Goal: Information Seeking & Learning: Learn about a topic

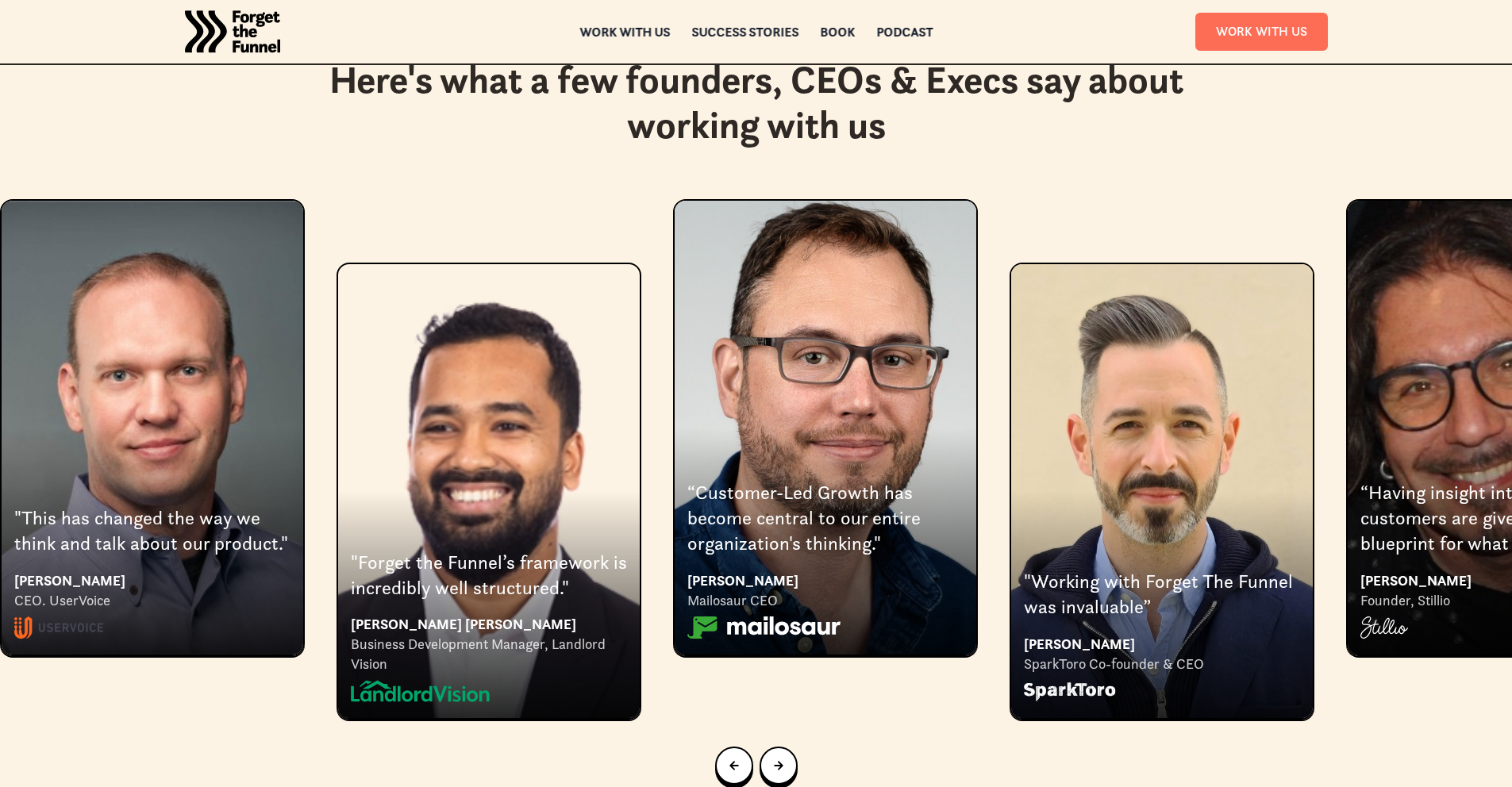
scroll to position [2954, 0]
click at [777, 756] on div "Next slide" at bounding box center [779, 765] width 10 height 18
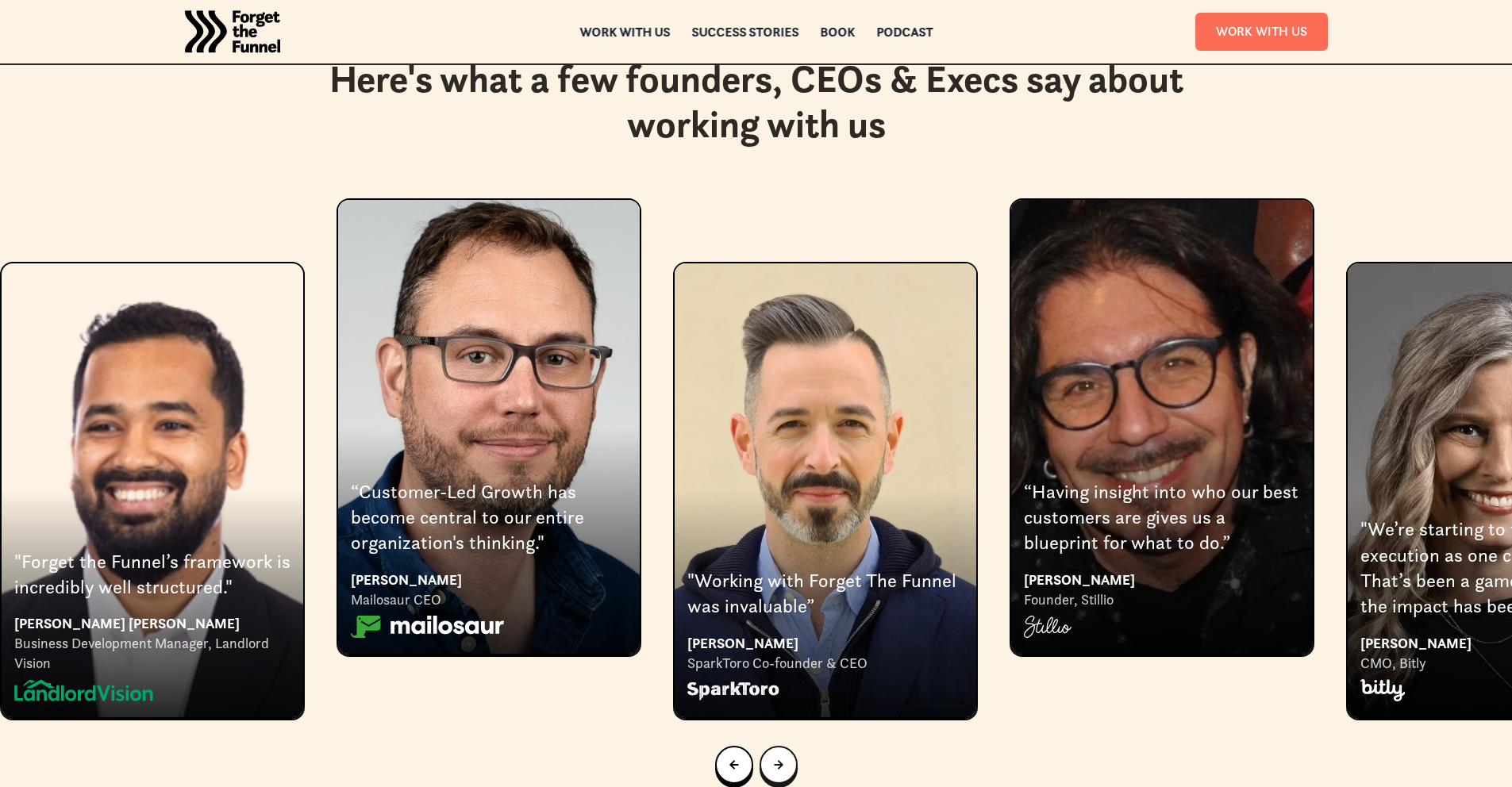
click at [774, 756] on div "Next slide" at bounding box center [779, 765] width 10 height 18
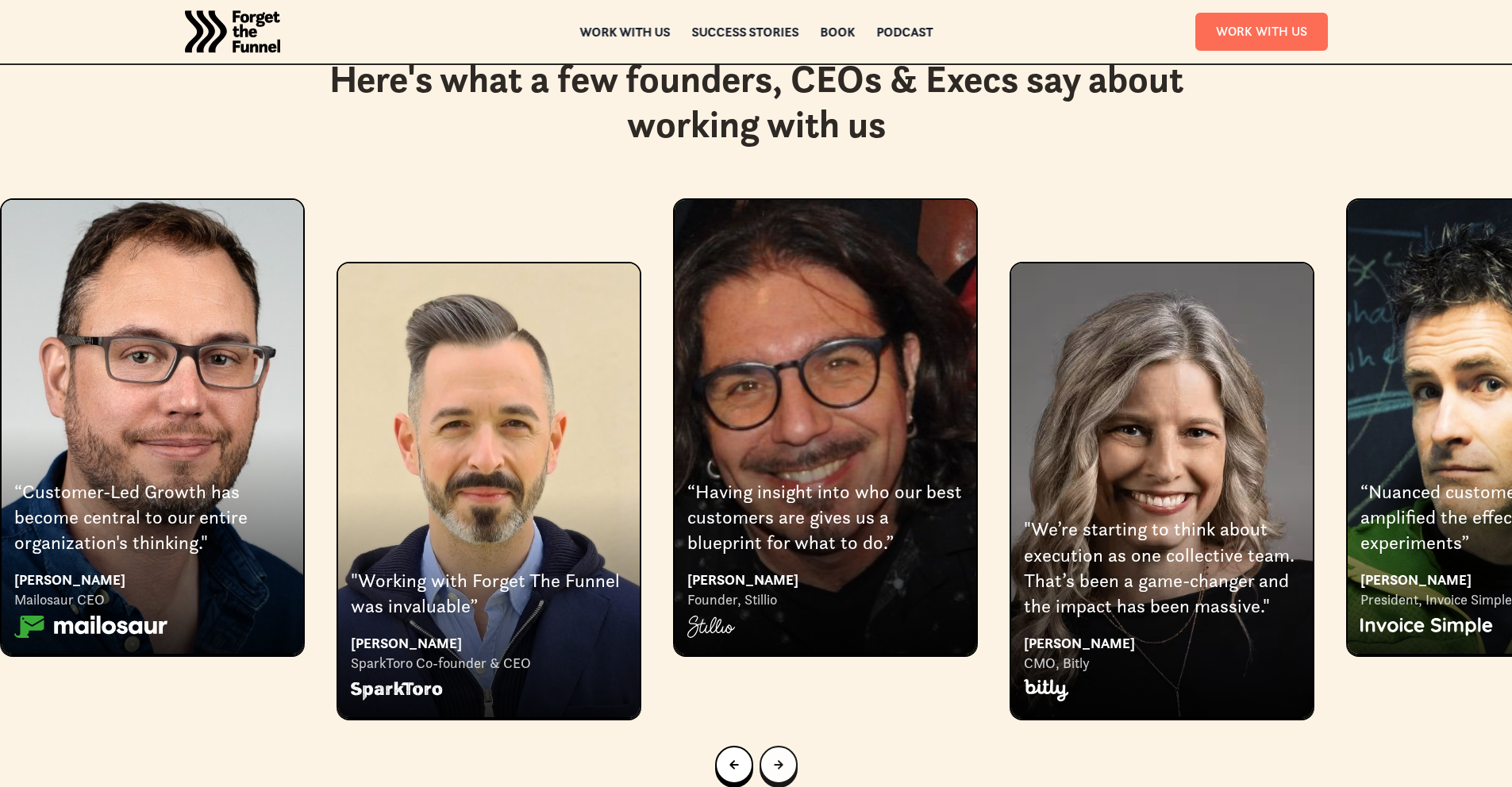
click at [774, 756] on div "Next slide" at bounding box center [779, 765] width 10 height 18
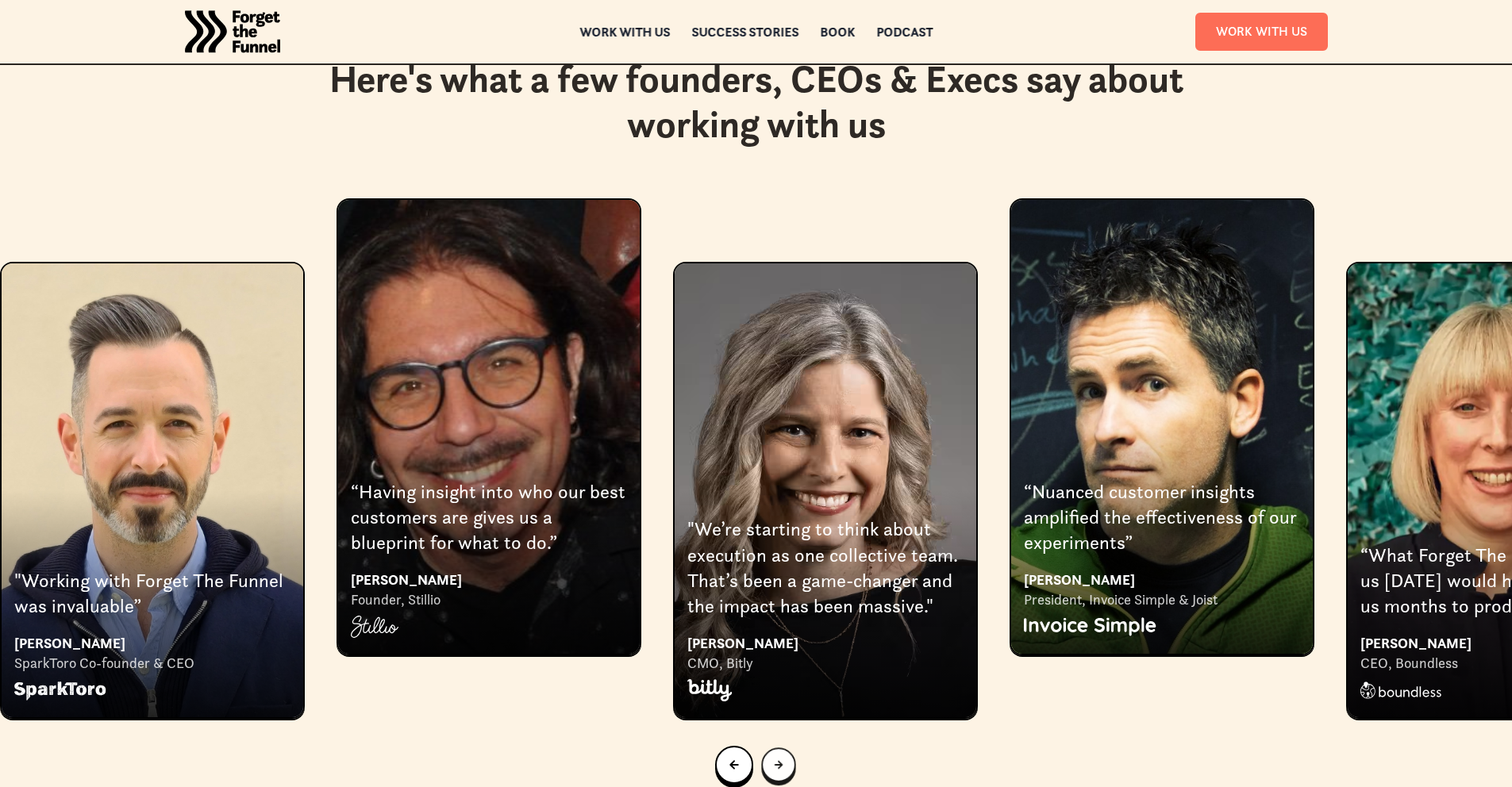
click at [774, 757] on div "Next slide" at bounding box center [778, 764] width 9 height 15
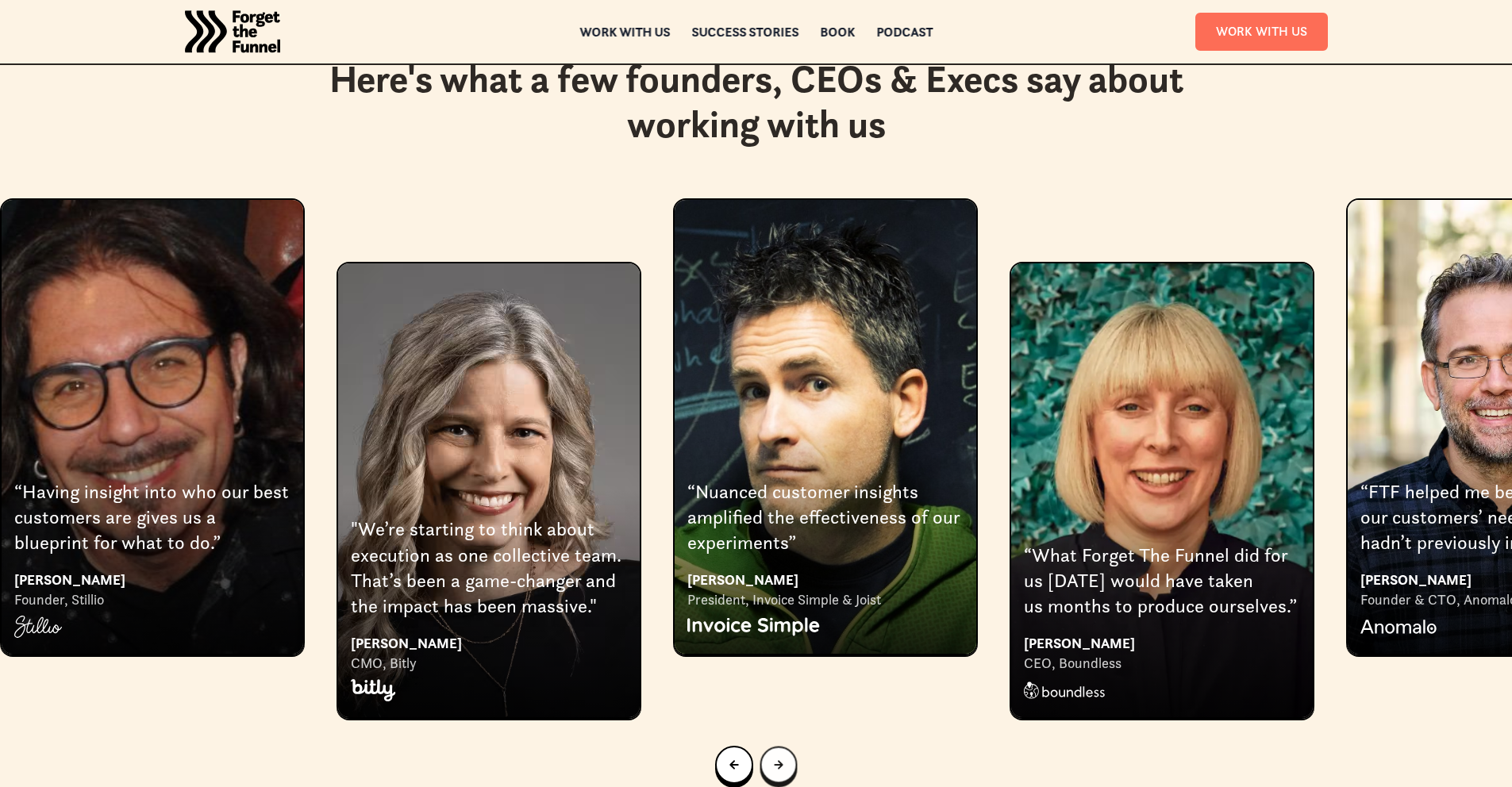
click at [774, 756] on div "Next slide" at bounding box center [779, 764] width 10 height 17
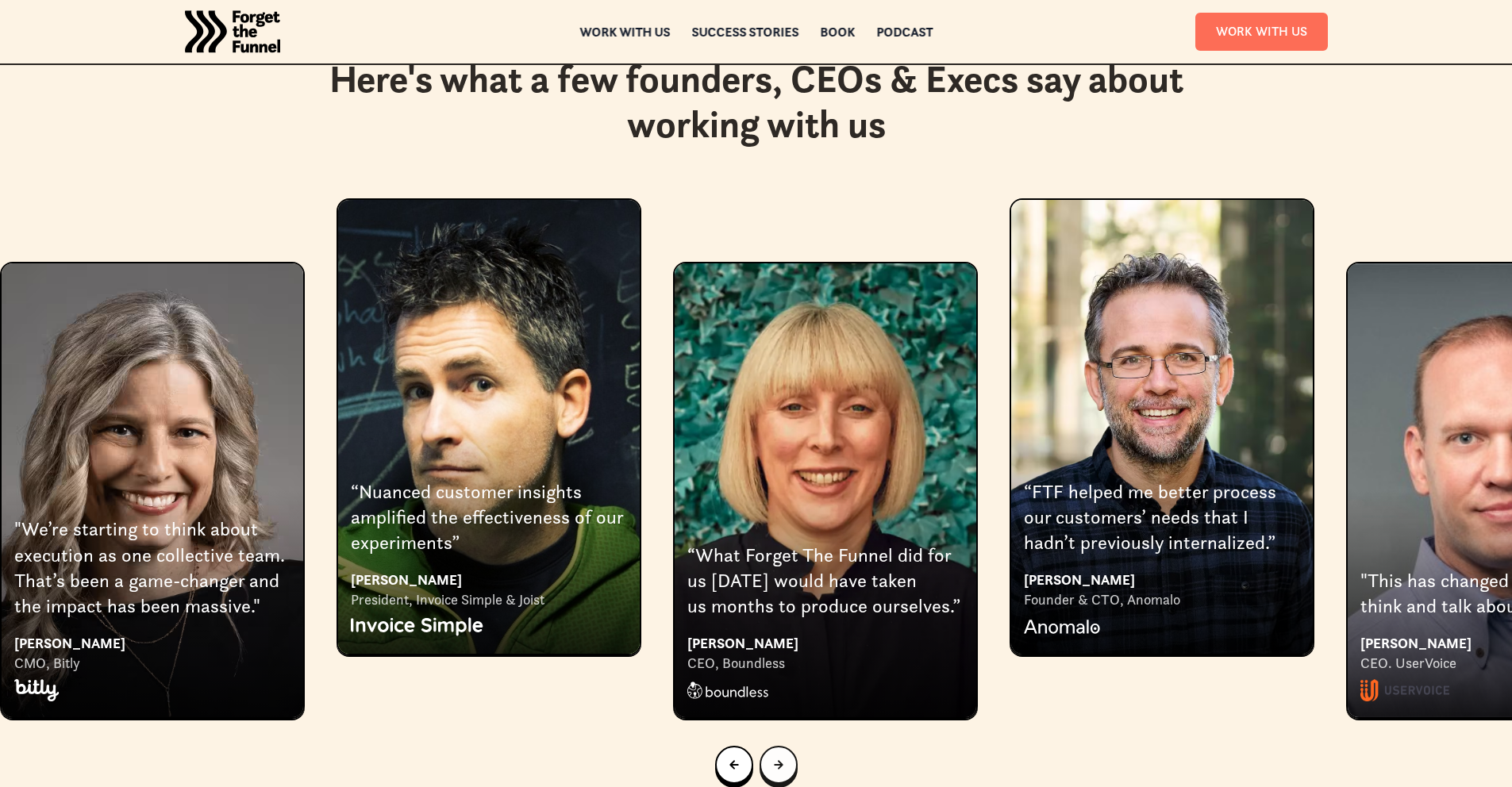
click at [774, 756] on div "Next slide" at bounding box center [779, 765] width 10 height 18
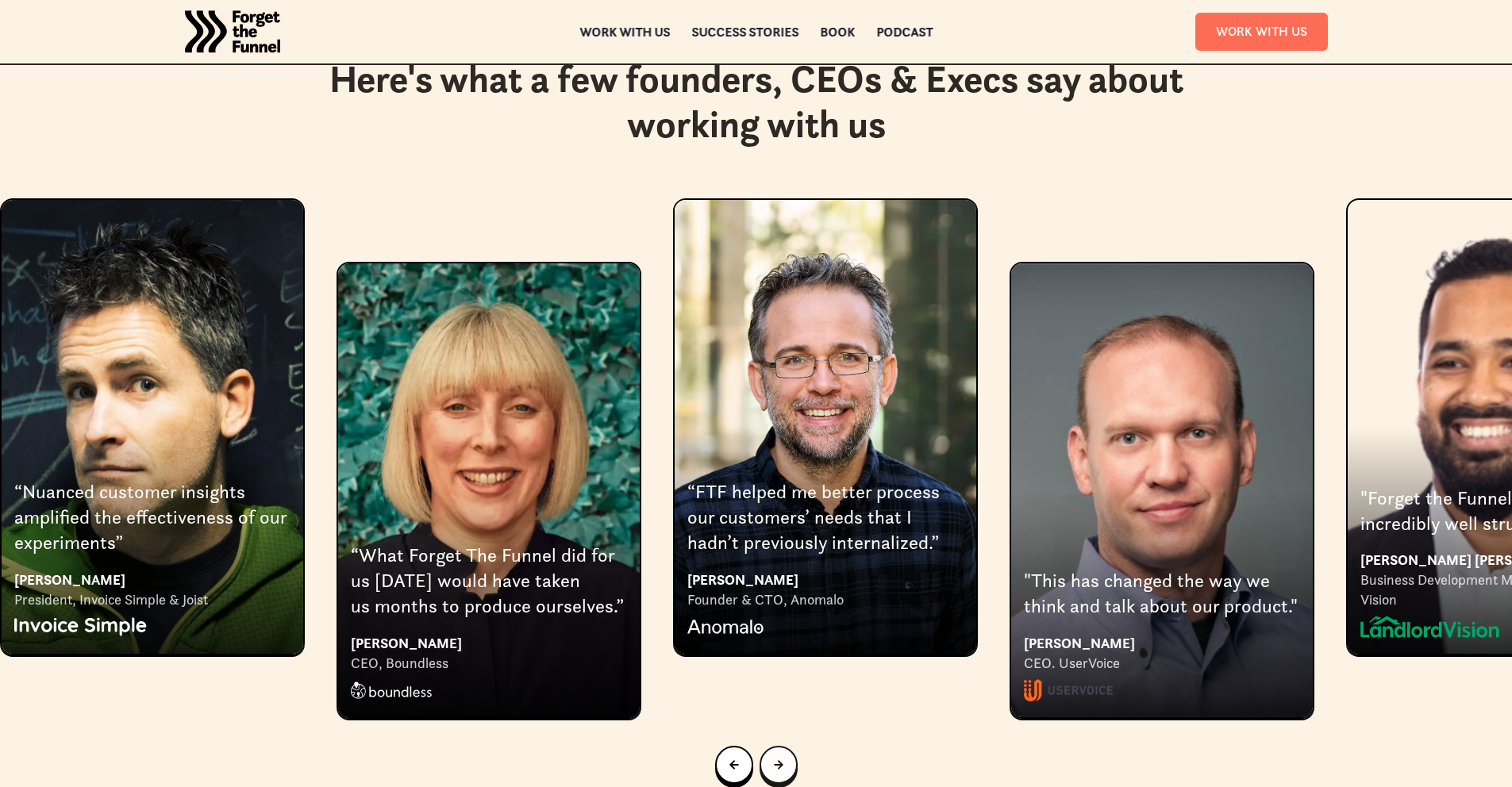
click at [774, 756] on div "Next slide" at bounding box center [779, 765] width 10 height 18
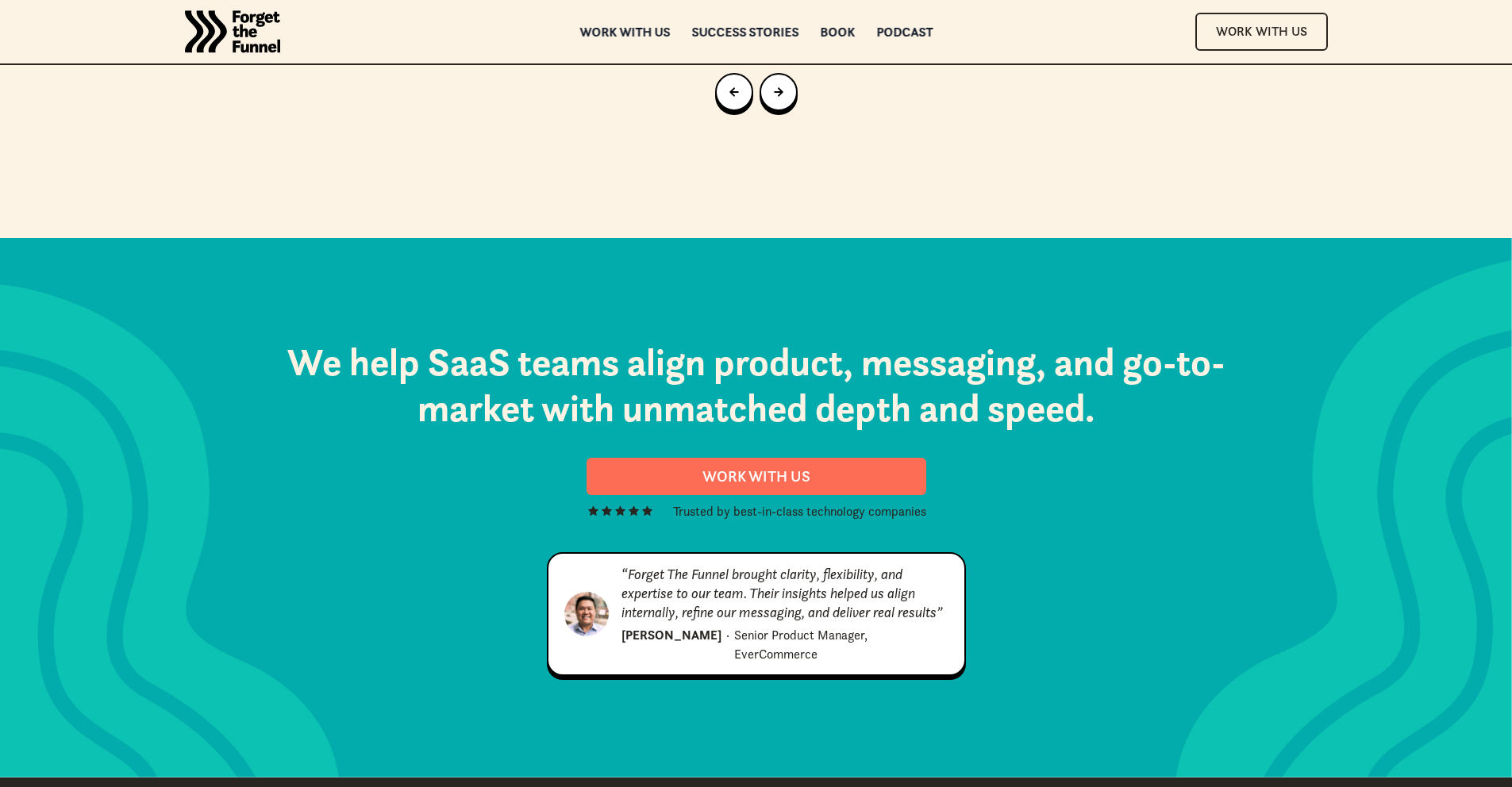
scroll to position [8115, 0]
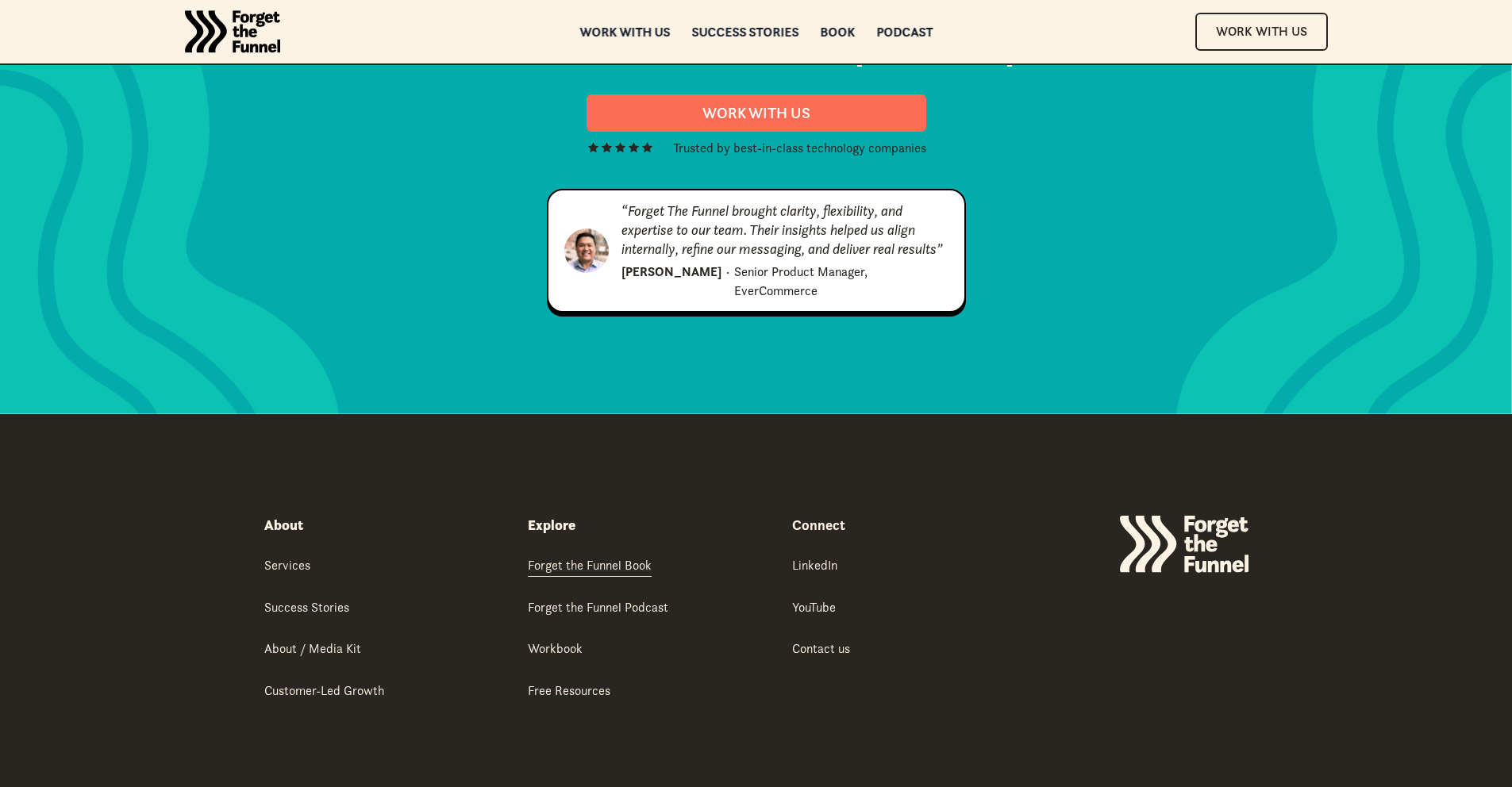
click at [589, 556] on div "Forget the Funnel Book" at bounding box center [589, 565] width 123 height 18
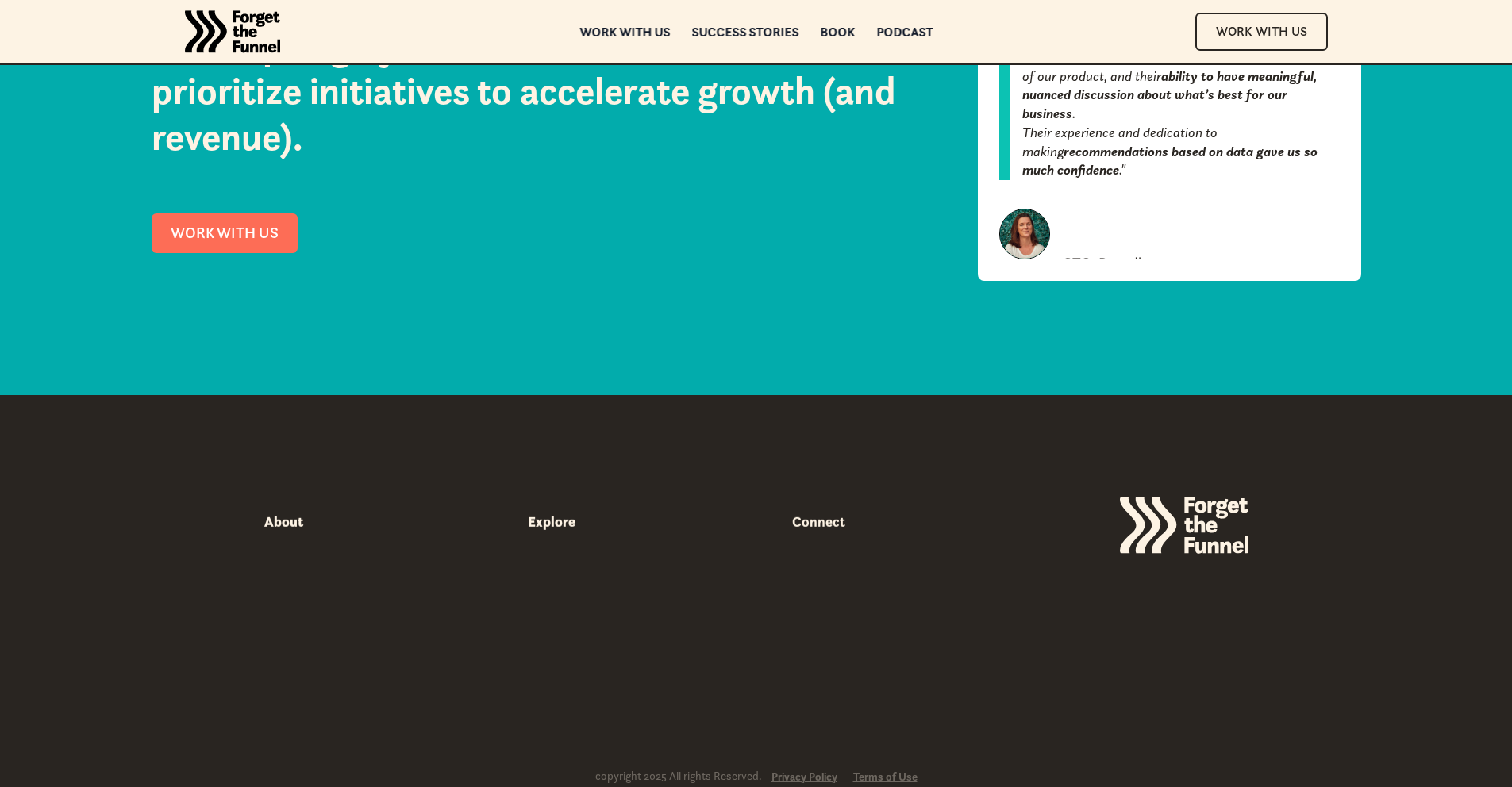
scroll to position [7351, 0]
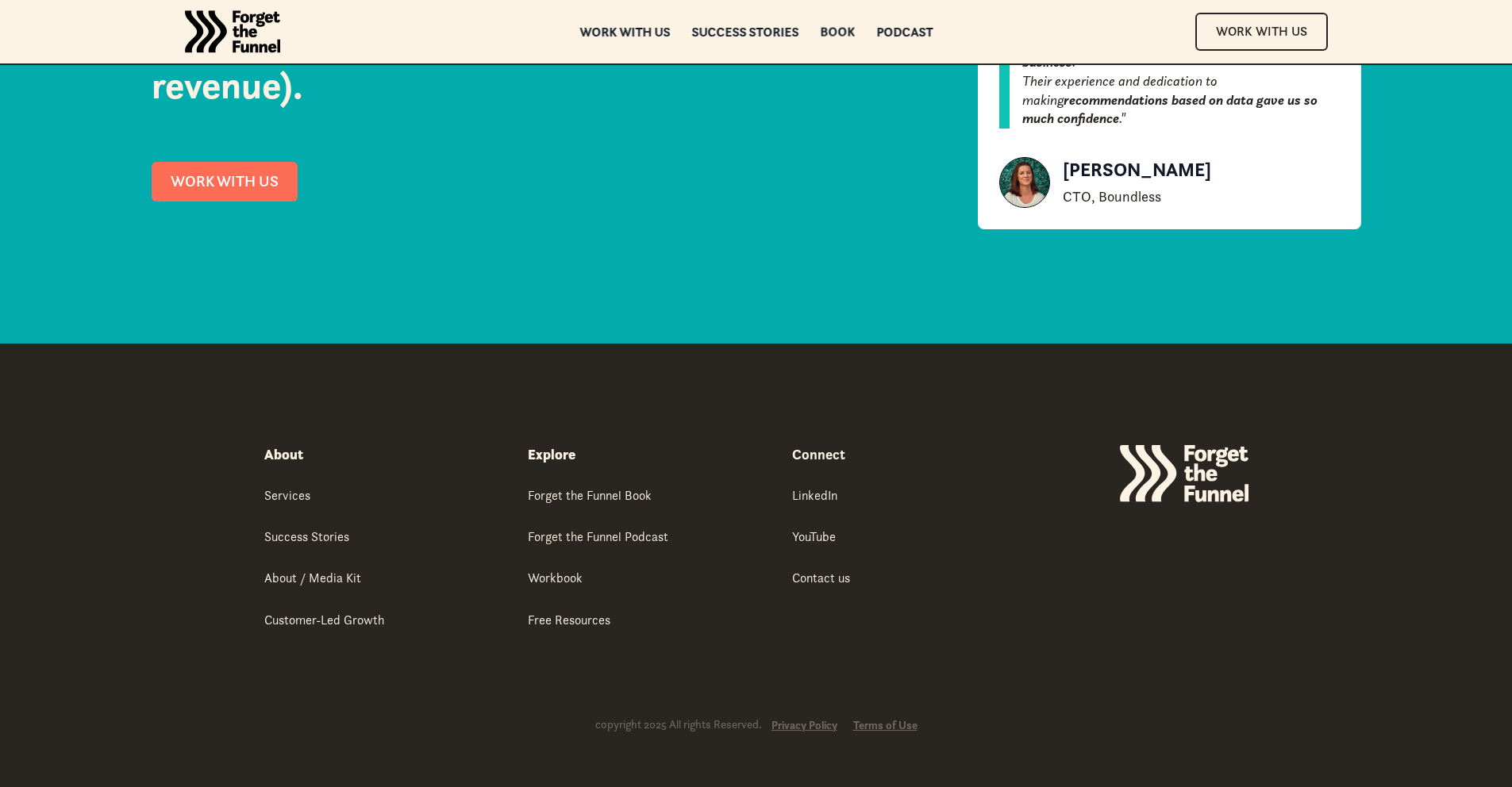
click at [842, 33] on div "Book" at bounding box center [836, 32] width 35 height 11
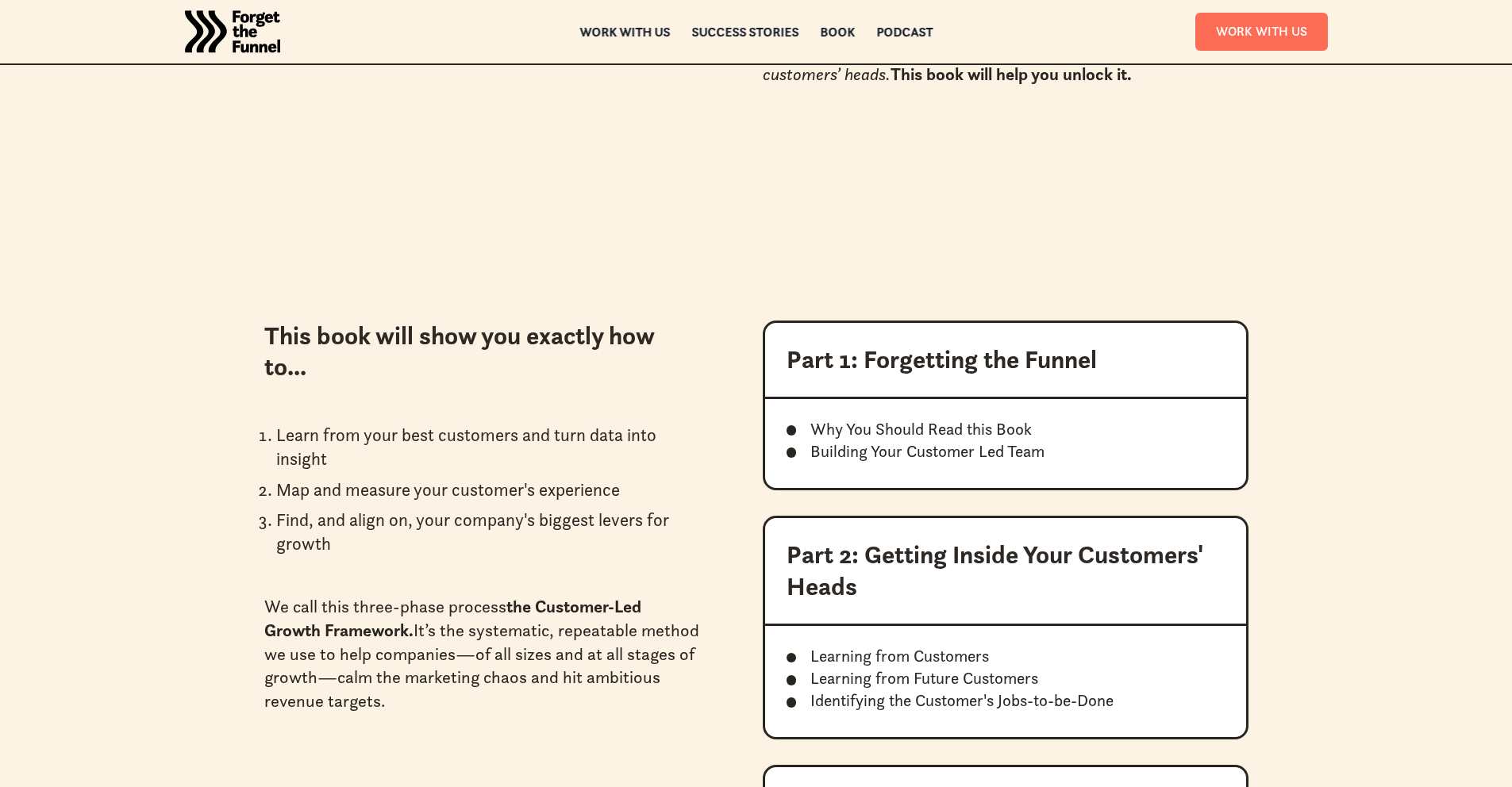
scroll to position [1434, 0]
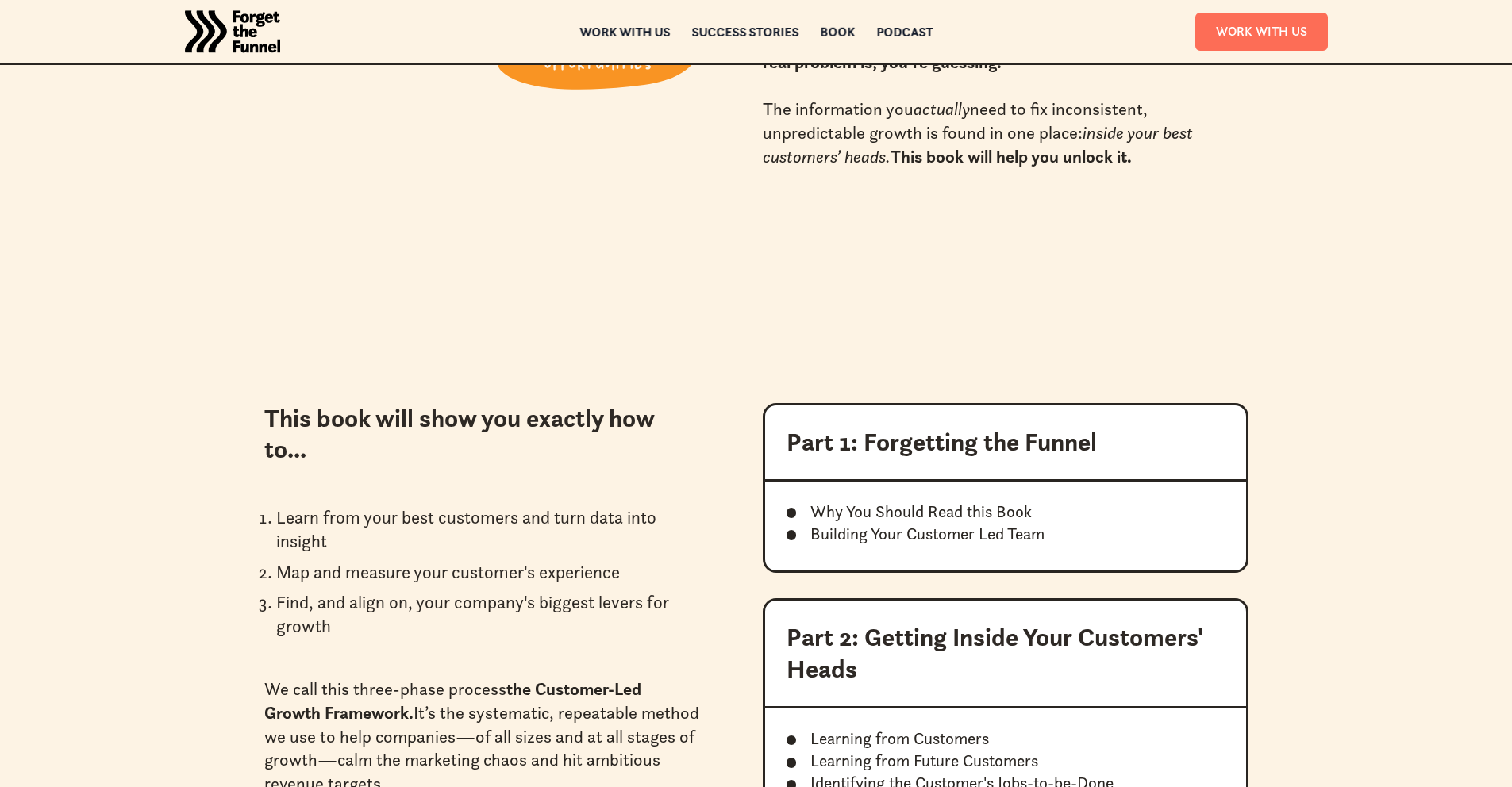
click at [840, 30] on div "Book" at bounding box center [836, 32] width 35 height 11
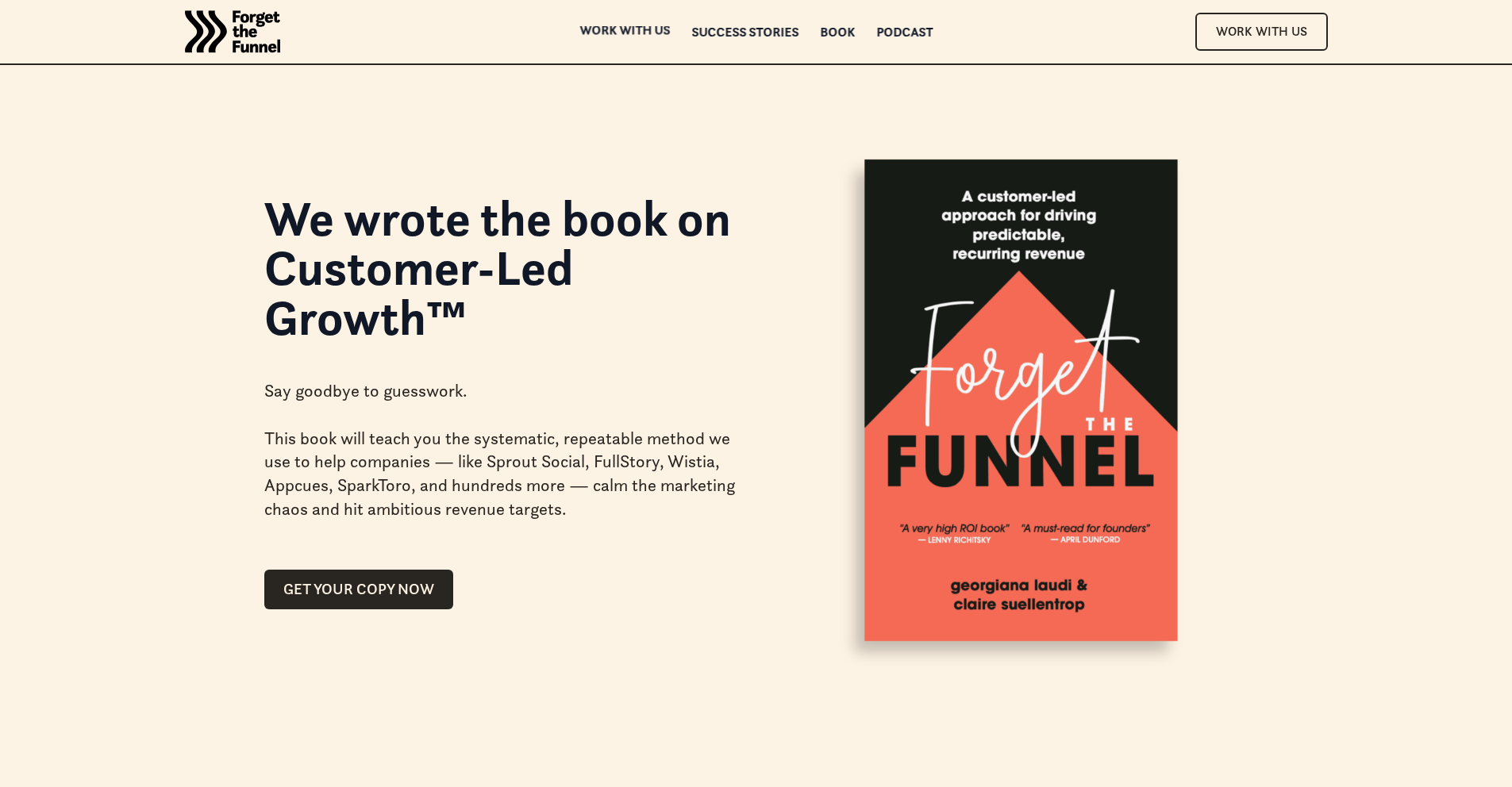
click at [623, 41] on div "ABOUT ABOUT Work with us Work with us Success Stories Success Stories Book Book…" at bounding box center [756, 32] width 1286 height 63
click at [222, 32] on img "home" at bounding box center [232, 32] width 95 height 63
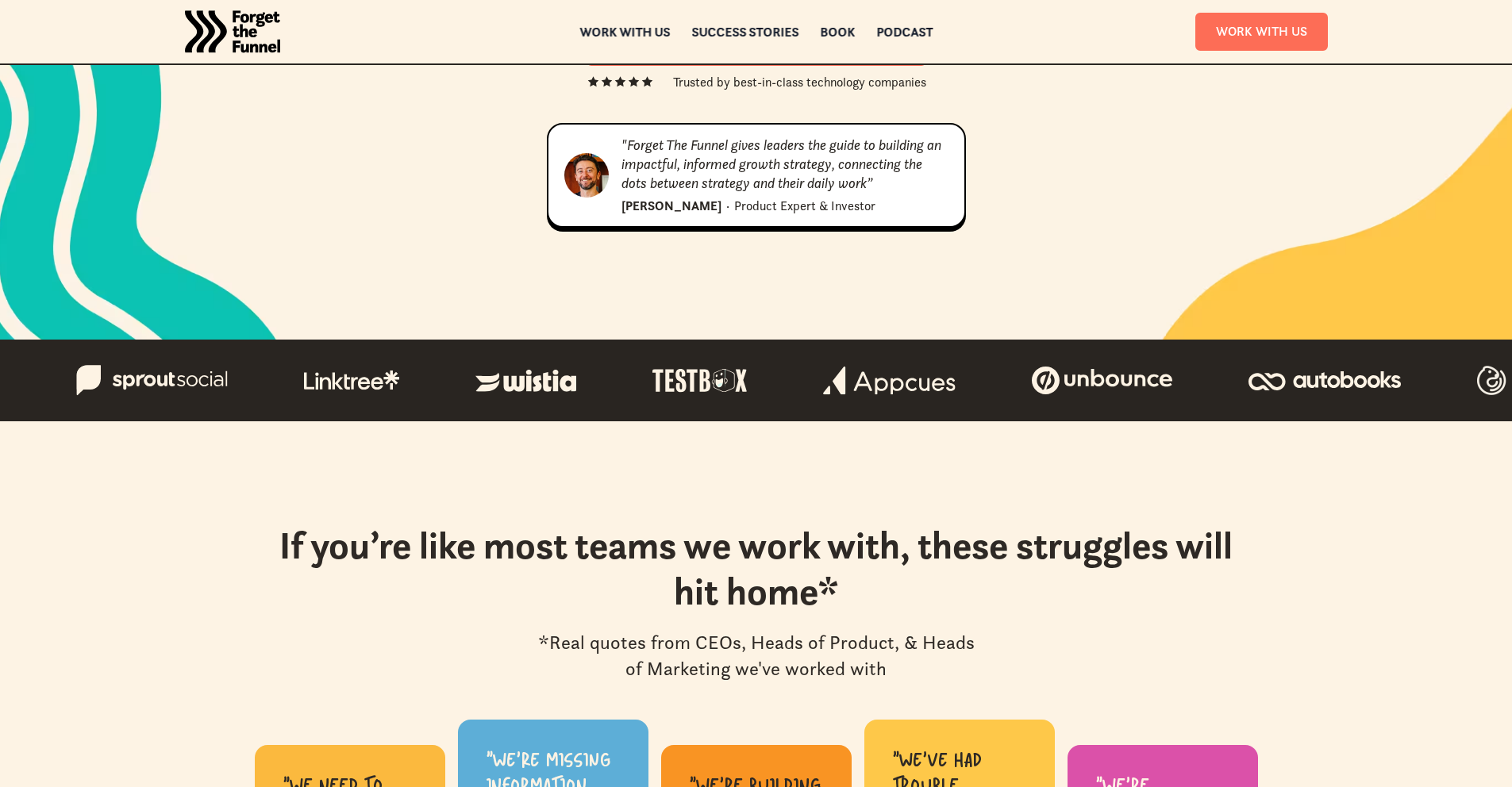
scroll to position [544, 0]
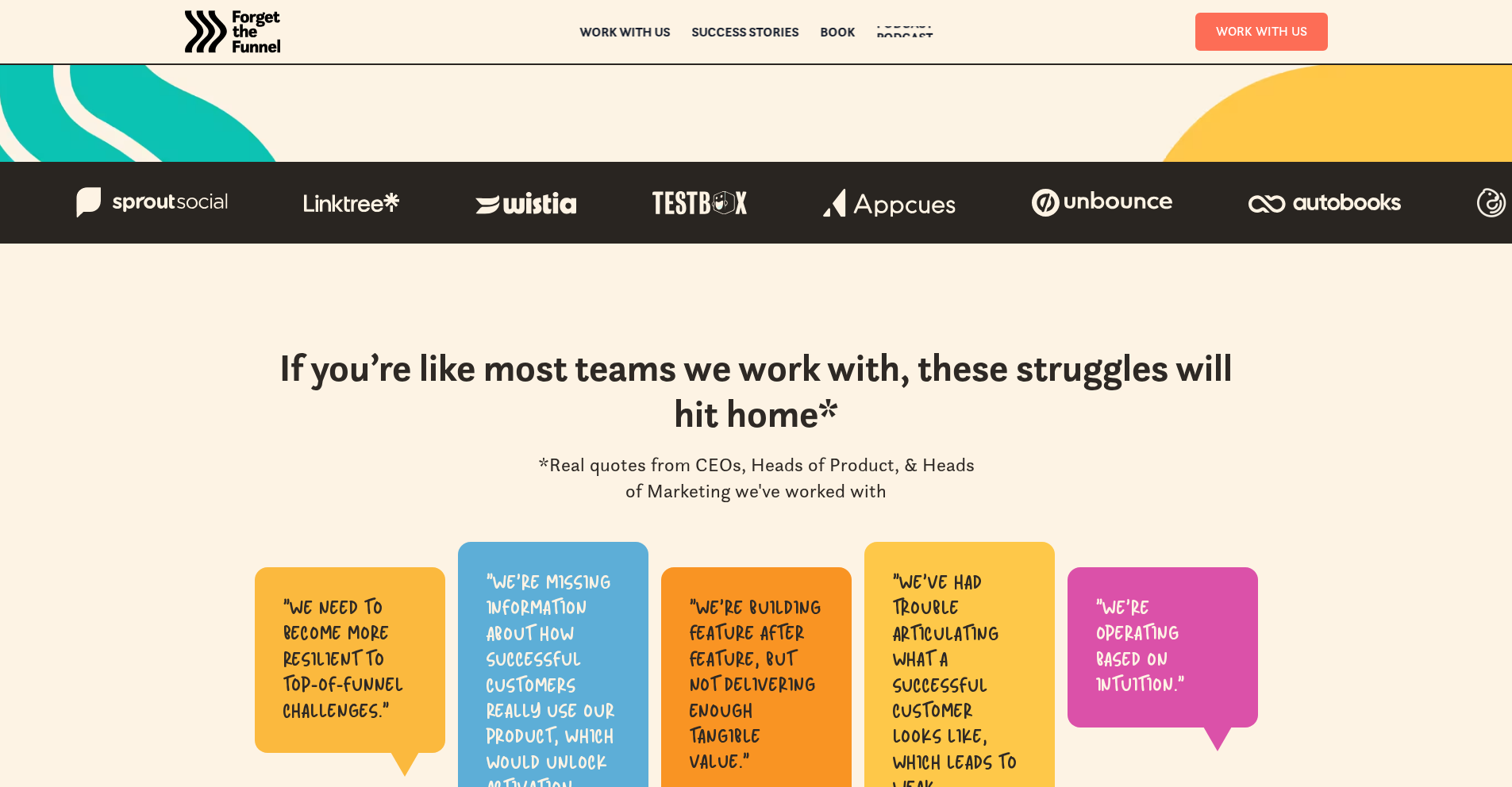
click at [910, 32] on div "Podcast" at bounding box center [904, 37] width 56 height 11
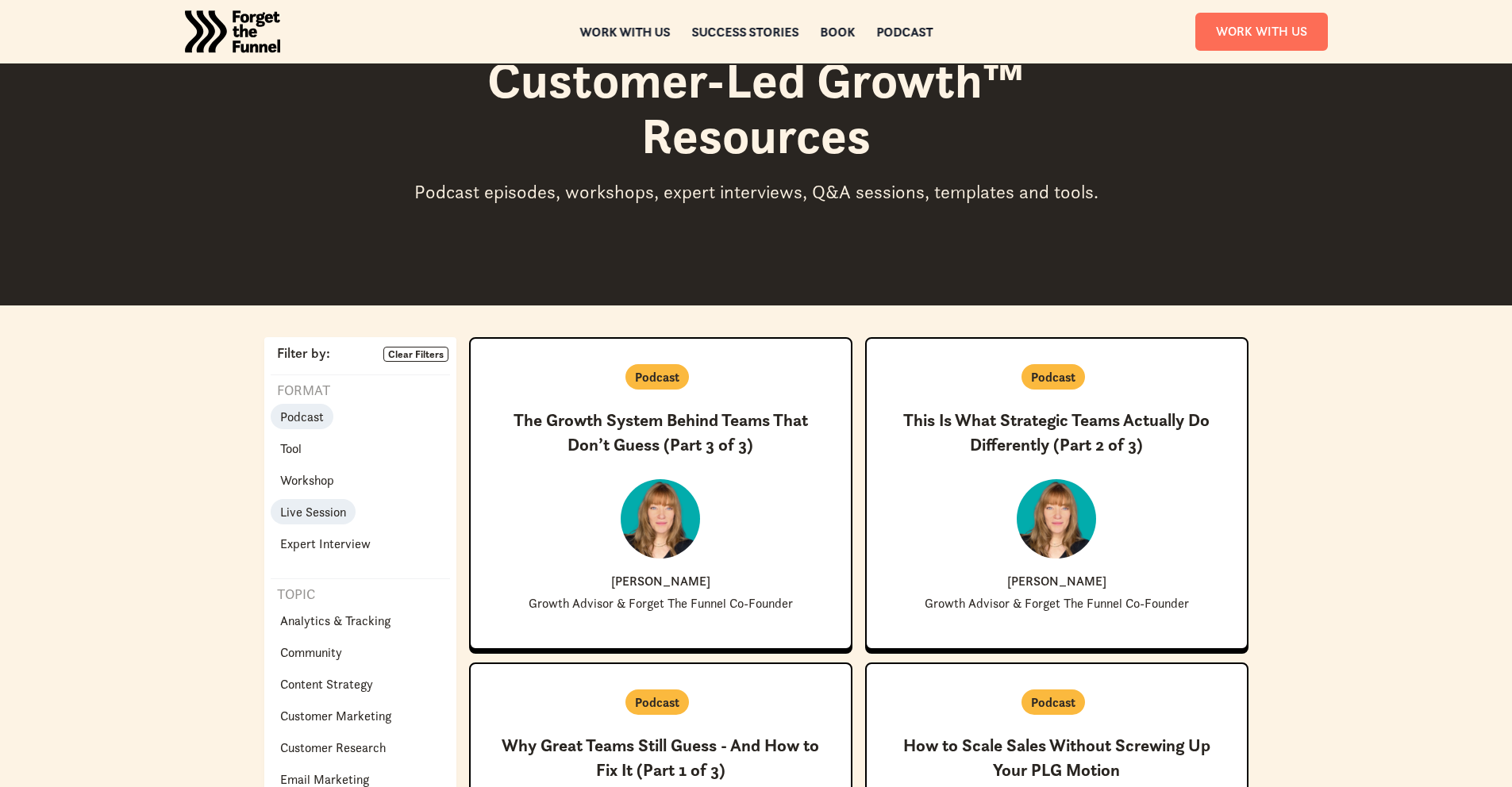
scroll to position [95, 0]
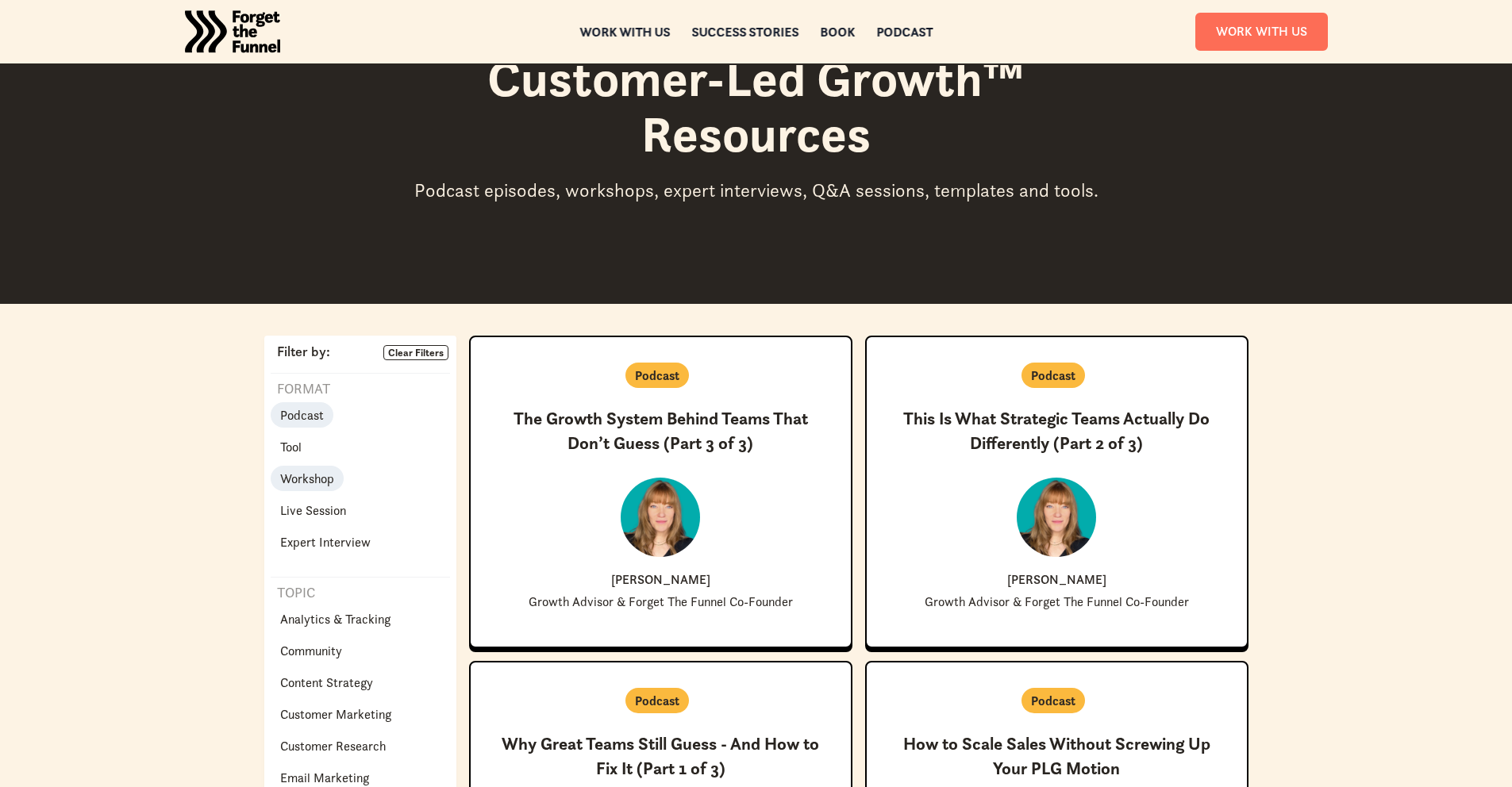
click at [309, 479] on p "Workshop" at bounding box center [307, 478] width 54 height 19
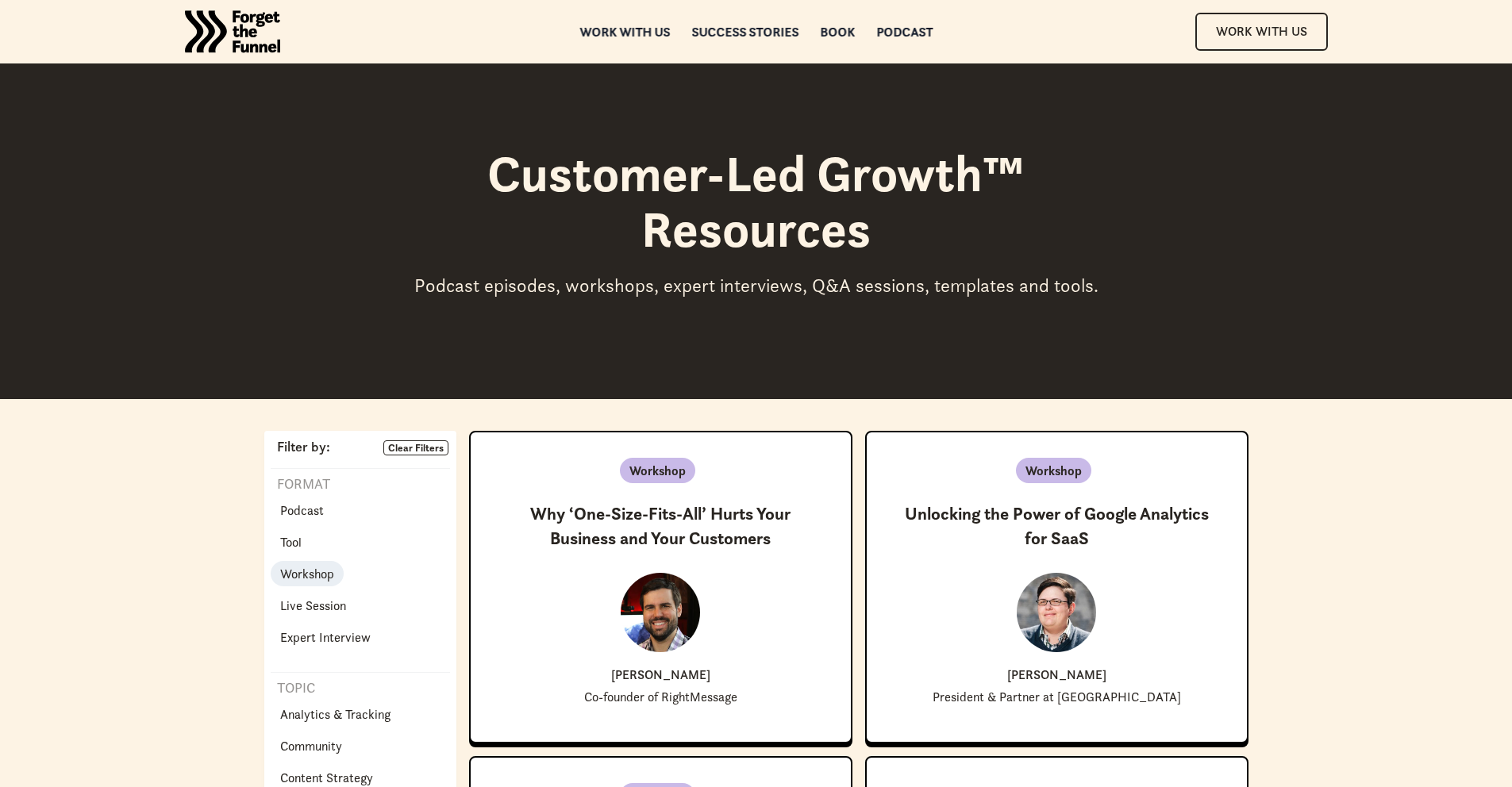
click at [243, 46] on img "home" at bounding box center [232, 32] width 95 height 63
